Goal: Transaction & Acquisition: Purchase product/service

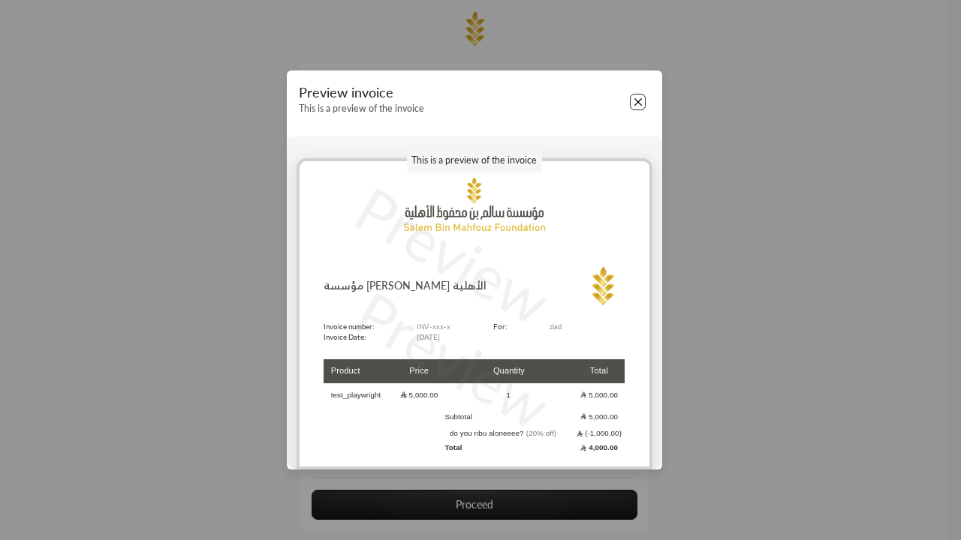
click at [637, 102] on button "Close" at bounding box center [638, 102] width 17 height 17
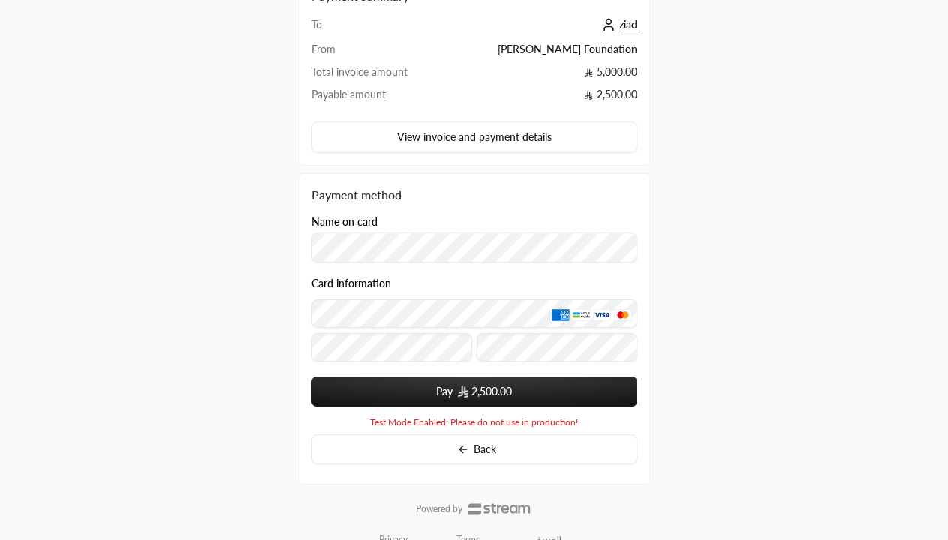
scroll to position [113, 0]
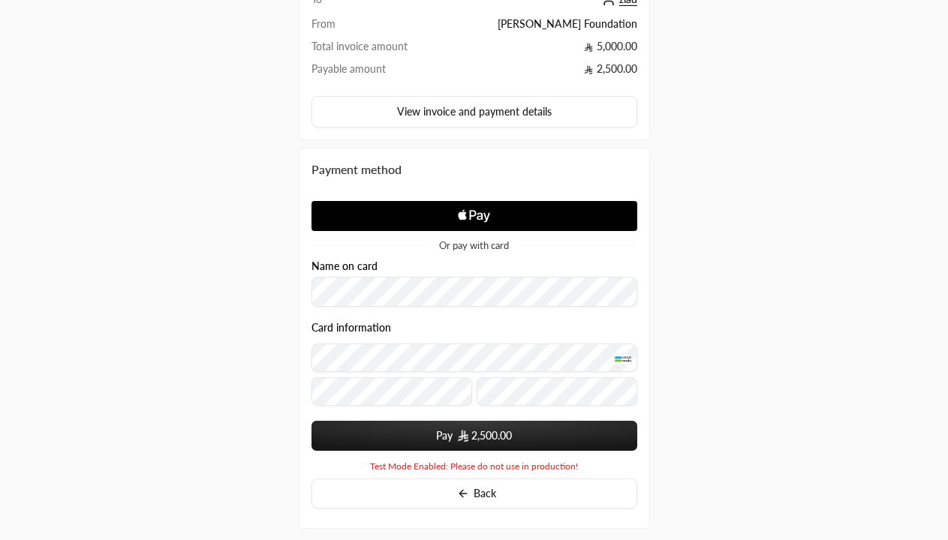
click at [474, 436] on span "2,500.00" at bounding box center [491, 436] width 41 height 15
